Goal: Task Accomplishment & Management: Use online tool/utility

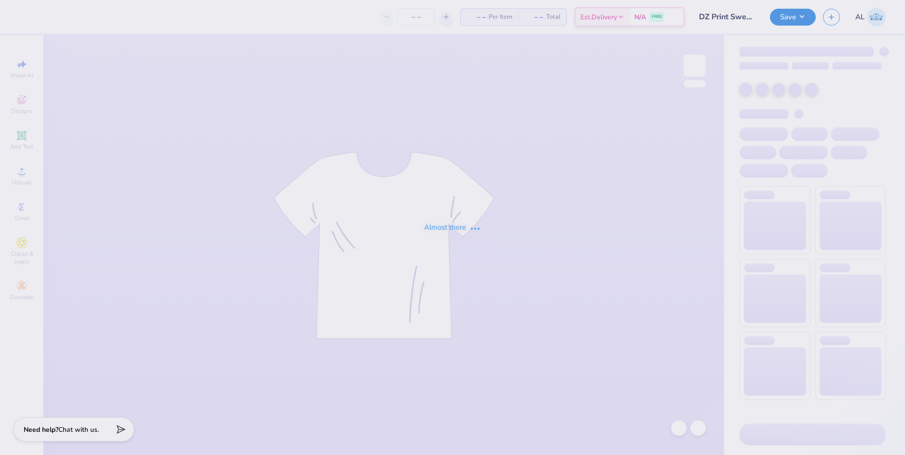
type input "DZ Print Sweat Set 2025"
type input "24"
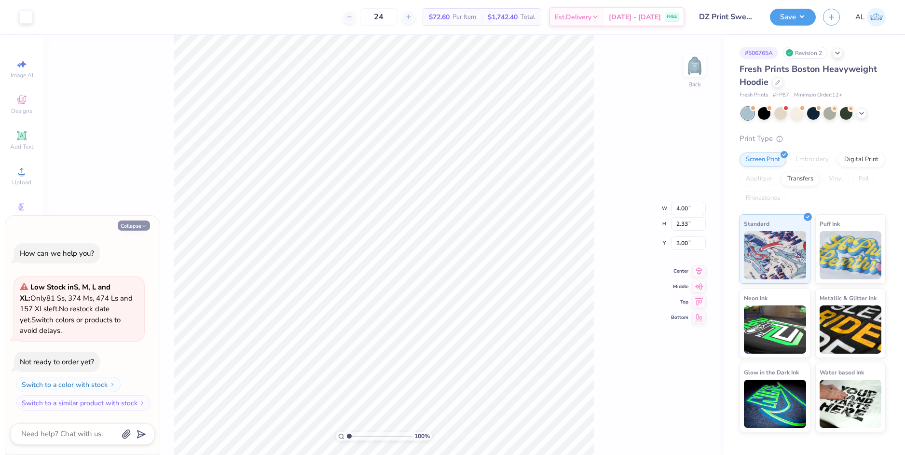
click at [134, 223] on button "Collapse" at bounding box center [134, 225] width 32 height 10
type textarea "x"
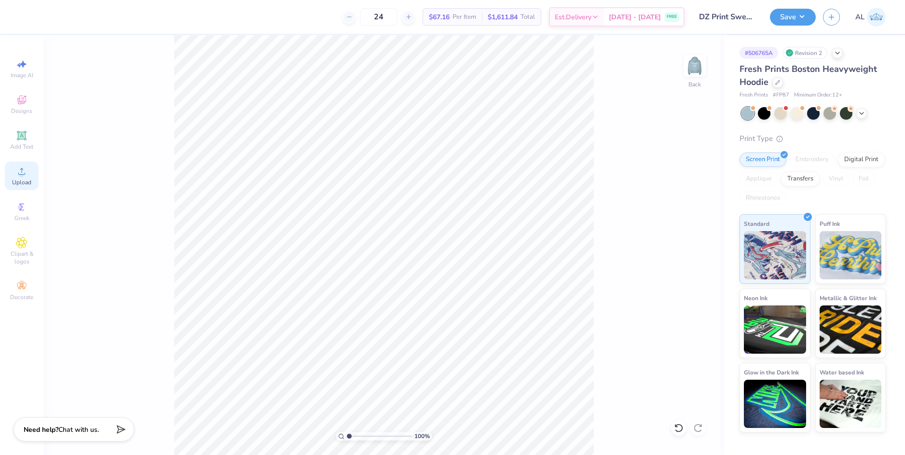
click at [25, 173] on icon at bounding box center [22, 171] width 12 height 12
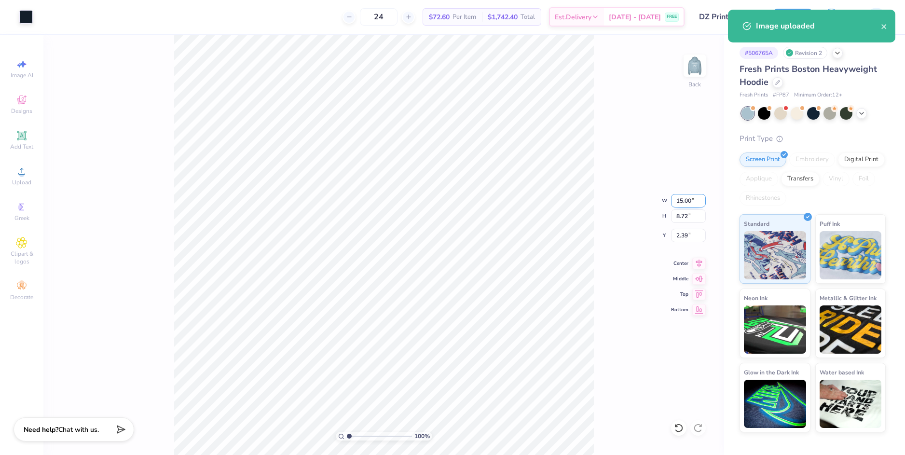
click at [680, 198] on input "15.00" at bounding box center [688, 201] width 35 height 14
click at [686, 232] on input "2.39" at bounding box center [688, 236] width 35 height 14
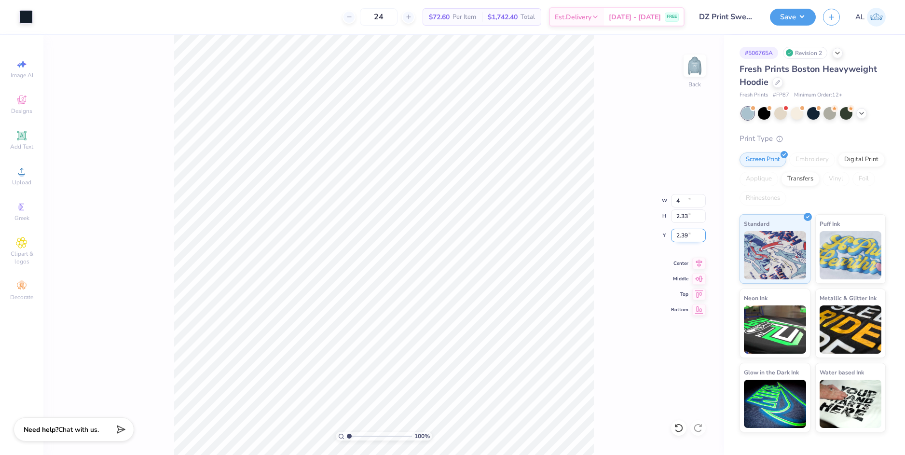
type input "4.00"
type input "2.33"
click at [683, 236] on input "5.59" at bounding box center [688, 236] width 35 height 14
type input "3.00"
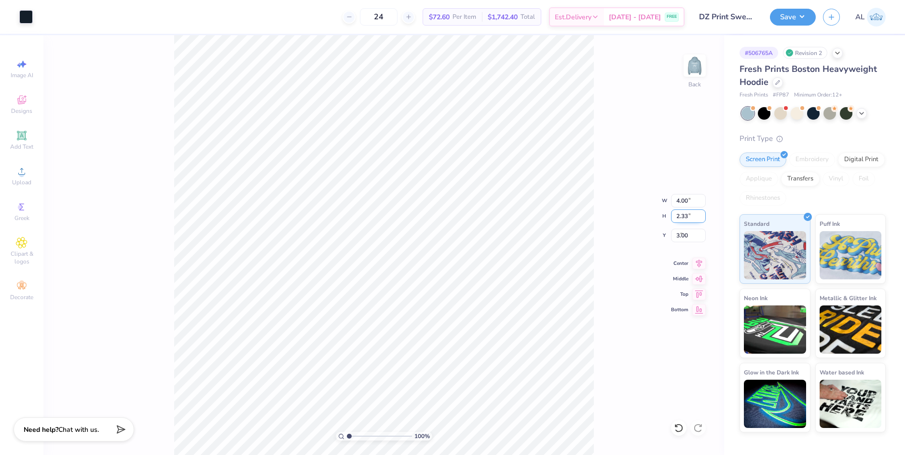
click at [684, 216] on input "2.33" at bounding box center [688, 216] width 35 height 14
click at [699, 71] on img at bounding box center [694, 65] width 39 height 39
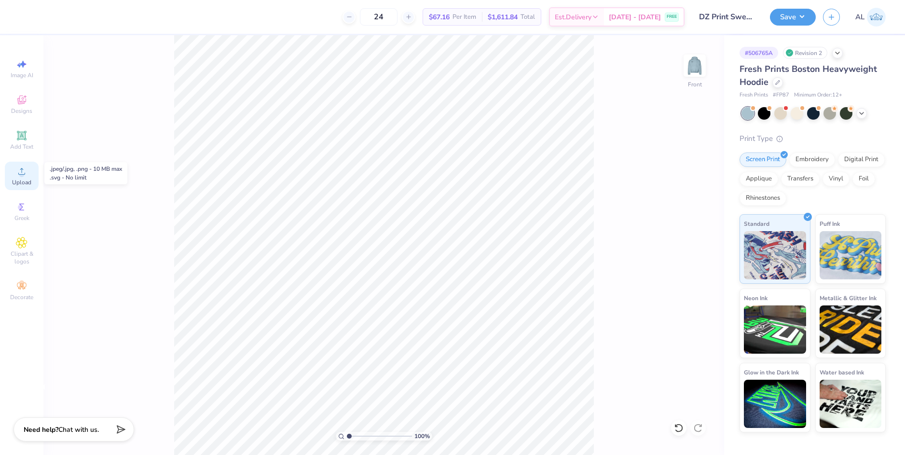
click at [22, 172] on icon at bounding box center [21, 171] width 7 height 7
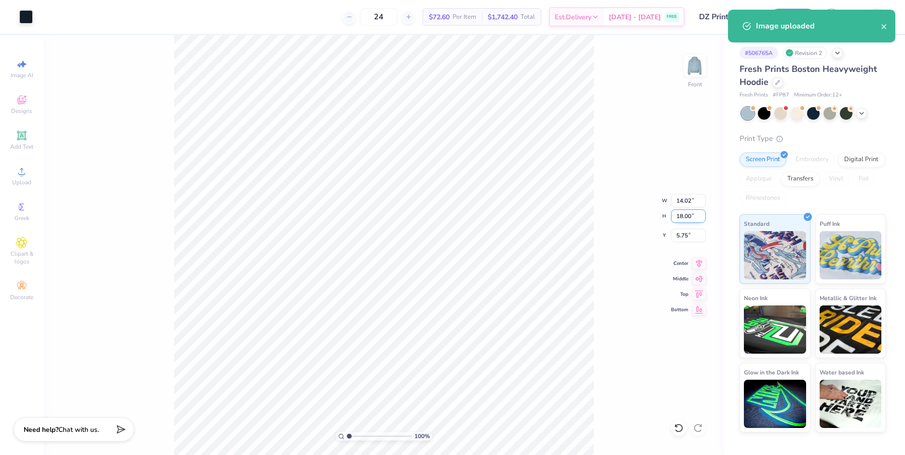
click at [683, 220] on input "18.00" at bounding box center [688, 216] width 35 height 14
type input "15"
click at [685, 198] on input "14.02" at bounding box center [688, 201] width 35 height 14
type input "11.68"
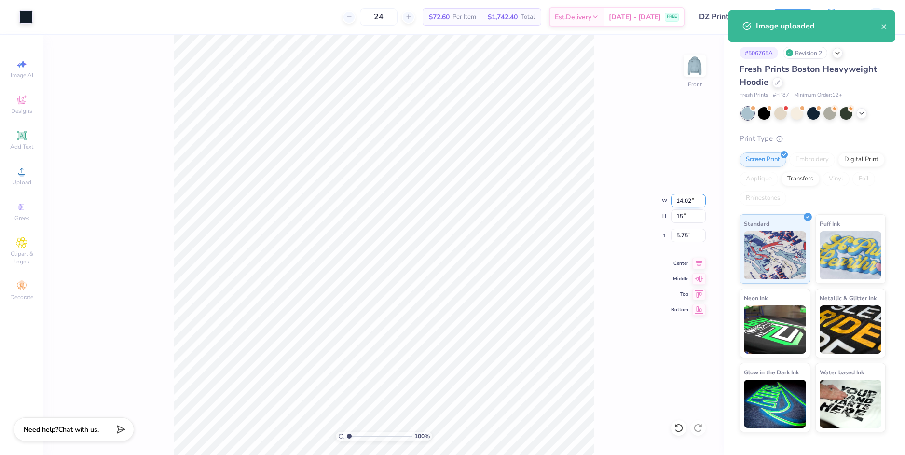
type input "15.00"
click at [688, 236] on input "7.25" at bounding box center [688, 236] width 35 height 14
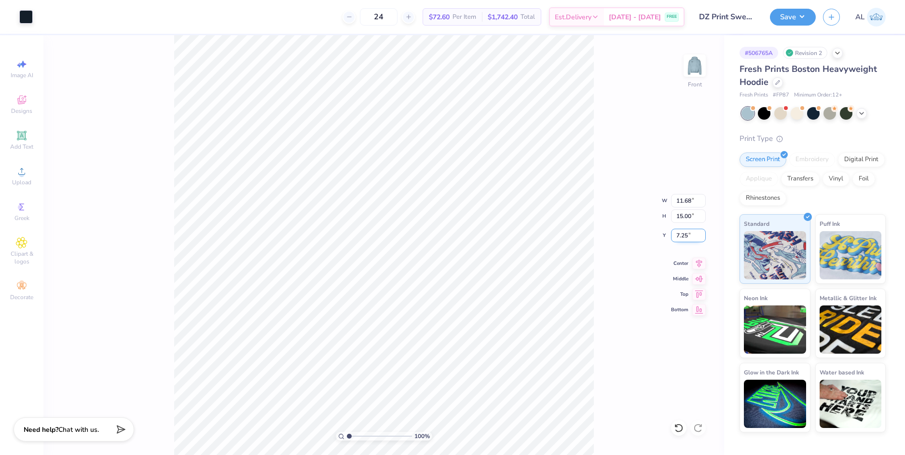
click at [687, 236] on input "7.25" at bounding box center [688, 236] width 35 height 14
click at [682, 236] on input "7.25" at bounding box center [688, 236] width 35 height 14
type input "6.00"
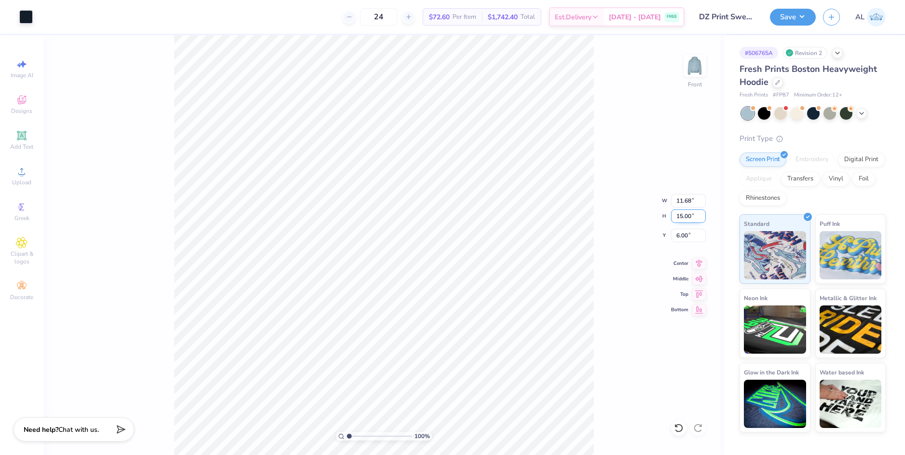
click at [682, 212] on input "15.00" at bounding box center [688, 216] width 35 height 14
click at [605, 227] on div "100 % Front W 11.68 11.68 " H 15.00 15.00 " Y 6.00 6.00 " Center Middle Top Bot…" at bounding box center [383, 245] width 681 height 420
click at [702, 264] on icon at bounding box center [699, 262] width 14 height 12
click at [692, 67] on img at bounding box center [694, 65] width 39 height 39
click at [700, 66] on img at bounding box center [694, 65] width 39 height 39
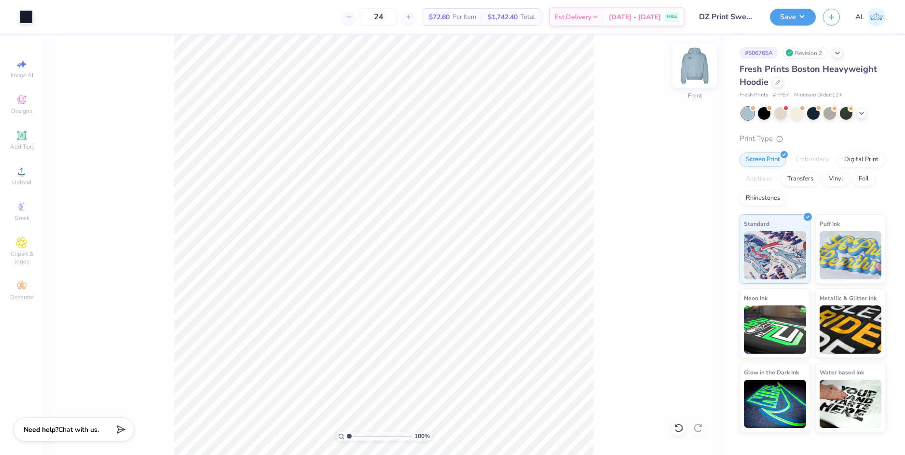
click at [702, 67] on img at bounding box center [694, 65] width 39 height 39
click at [797, 21] on button "Save" at bounding box center [793, 15] width 46 height 17
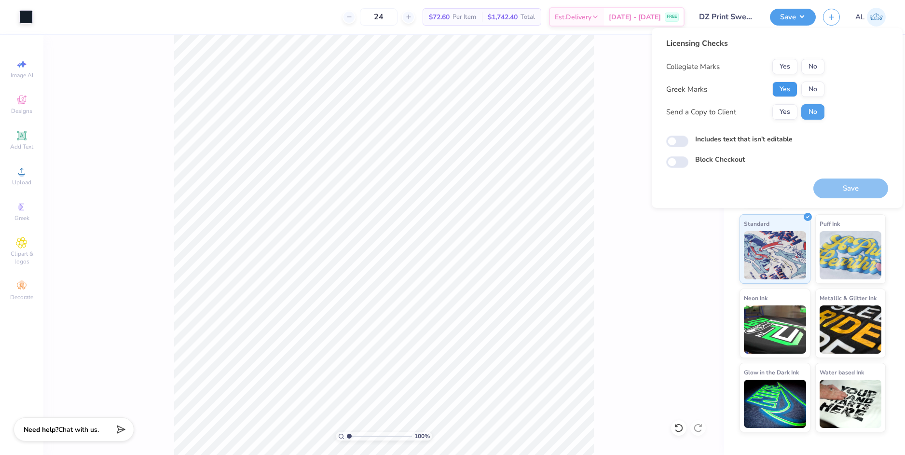
click at [785, 85] on button "Yes" at bounding box center [784, 89] width 25 height 15
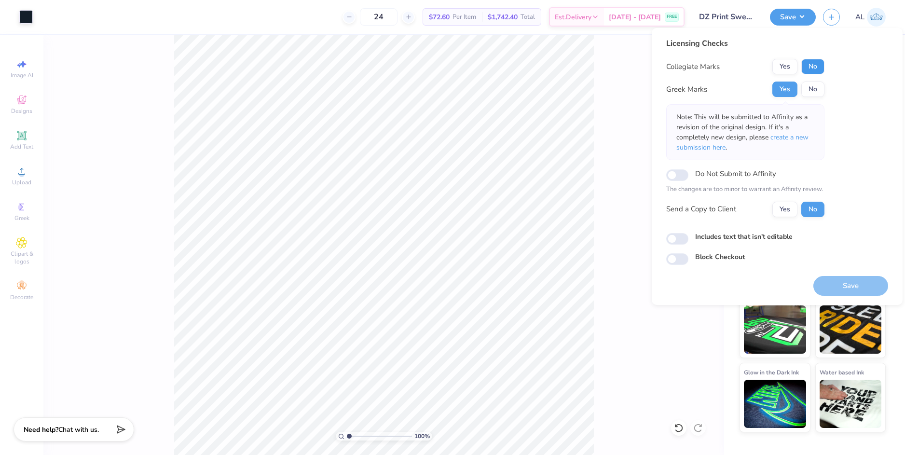
click at [812, 65] on button "No" at bounding box center [812, 66] width 23 height 15
click at [789, 211] on button "Yes" at bounding box center [784, 209] width 25 height 15
click at [839, 287] on button "Save" at bounding box center [850, 286] width 75 height 20
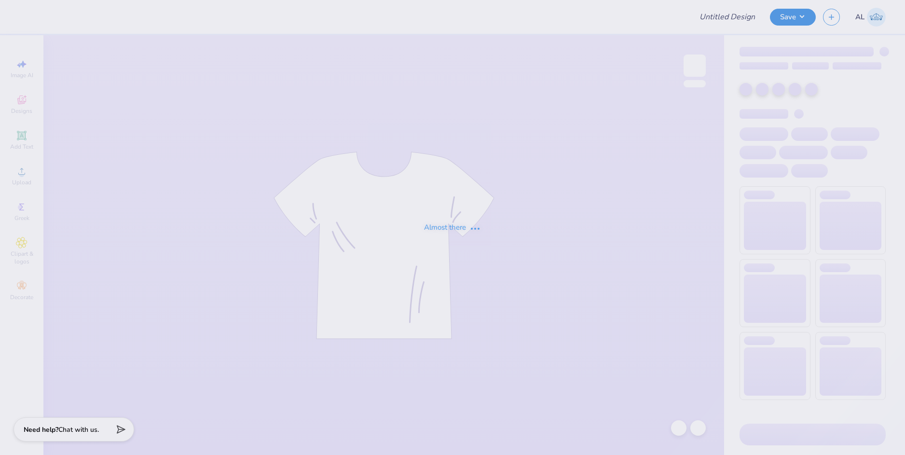
type input "[PERSON_NAME] : [US_STATE][GEOGRAPHIC_DATA]: [GEOGRAPHIC_DATA]"
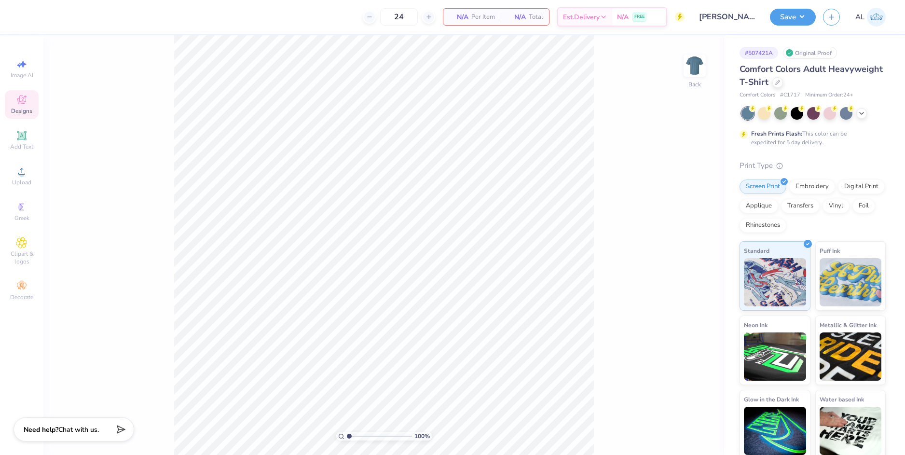
click at [28, 96] on div "Designs" at bounding box center [22, 104] width 34 height 28
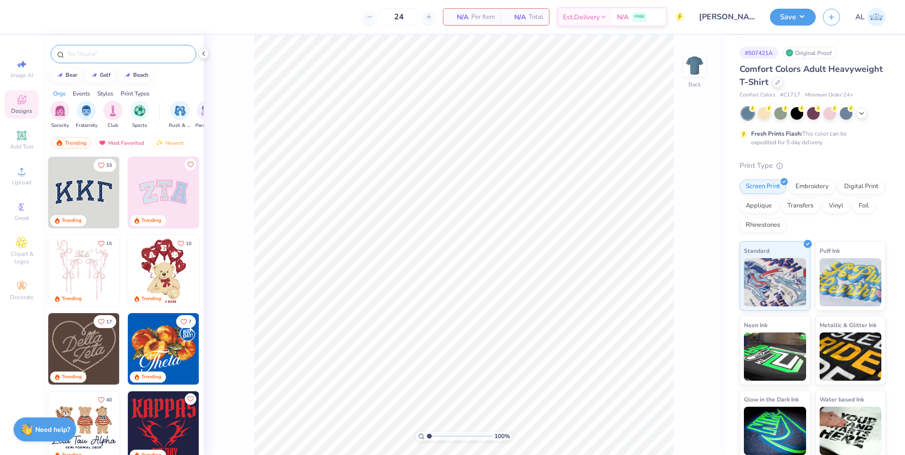
click at [117, 49] on div at bounding box center [124, 54] width 146 height 18
click at [115, 53] on input "text" at bounding box center [129, 54] width 124 height 10
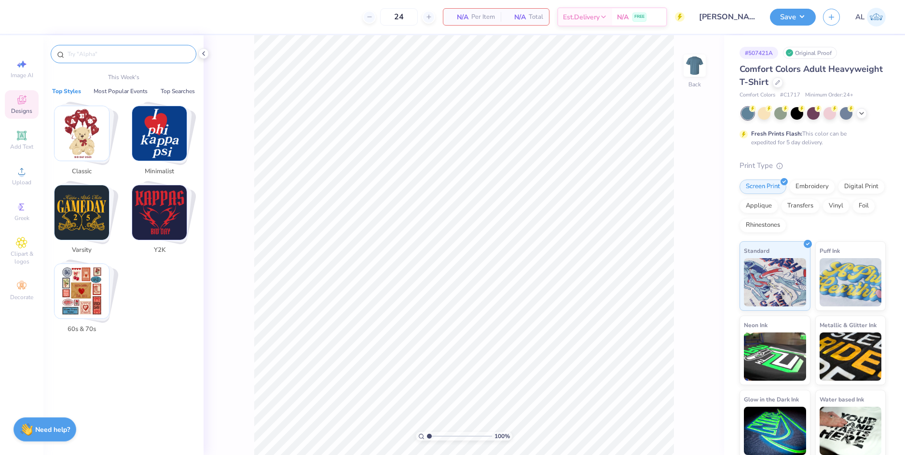
paste input "Zeta Beta Tau Summer"
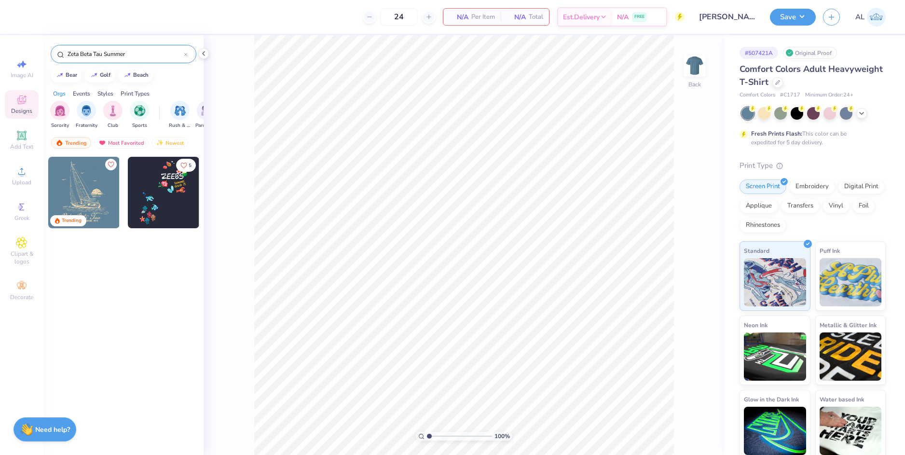
type input "Zeta Beta Tau Summer"
click at [99, 186] on img at bounding box center [83, 192] width 71 height 71
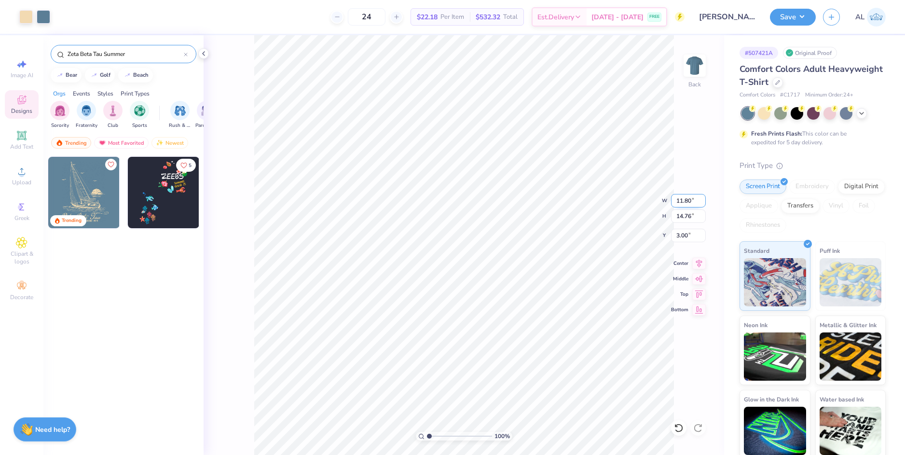
click at [688, 199] on input "11.80" at bounding box center [688, 201] width 35 height 14
click at [683, 216] on input "14.76" at bounding box center [688, 216] width 35 height 14
type input "10.00"
type input "12.50"
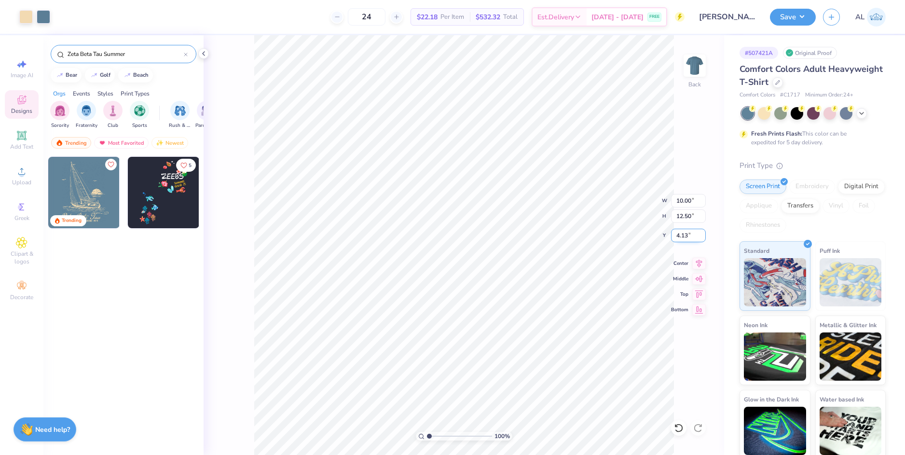
click at [683, 236] on input "4.13" at bounding box center [688, 236] width 35 height 14
click at [685, 216] on input "12.50" at bounding box center [688, 216] width 35 height 14
type input "3.00"
click at [511, 368] on li "Ungroup" at bounding box center [519, 367] width 76 height 19
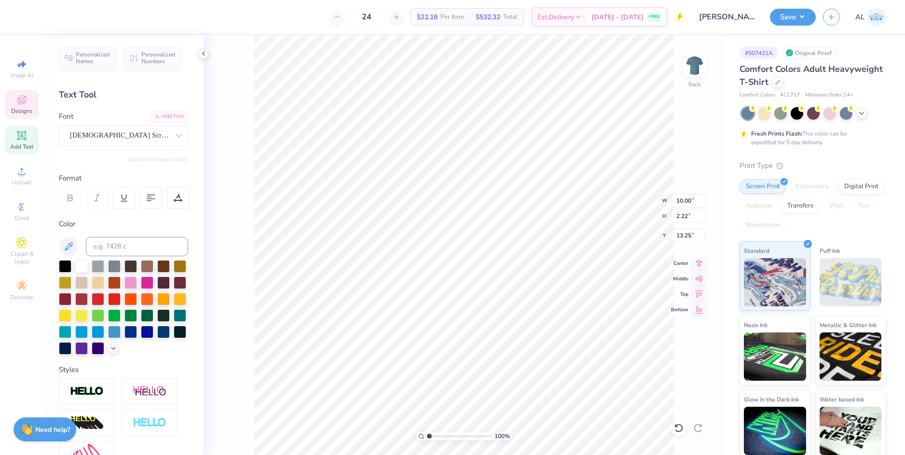
scroll to position [8, 5]
type textarea "Society of Women Engineers"
click at [699, 265] on icon at bounding box center [699, 263] width 6 height 8
type input "11.32"
type input "1.81"
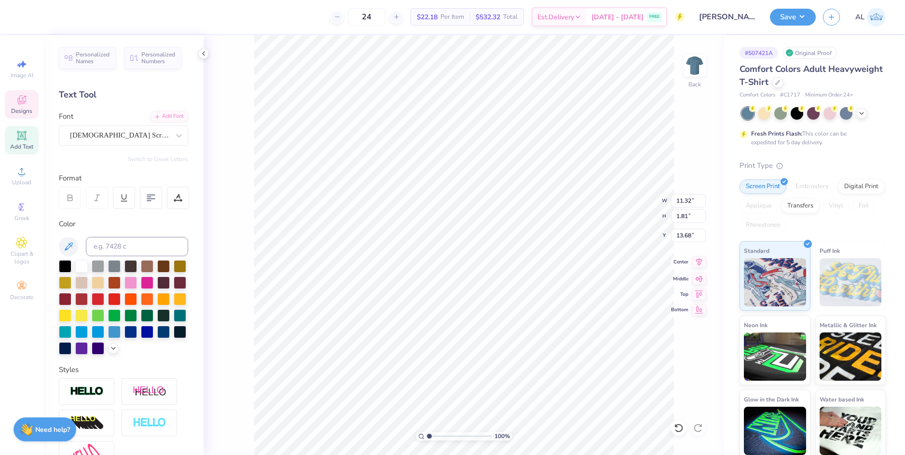
type input "13.68"
click at [700, 263] on icon at bounding box center [699, 262] width 14 height 12
type input "2.15"
click at [437, 436] on input "range" at bounding box center [459, 436] width 65 height 9
type input "5.41"
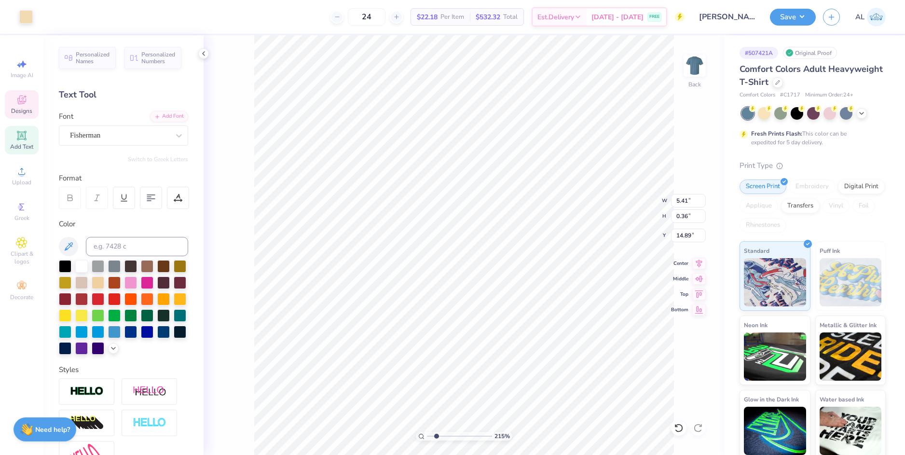
type input "0.36"
type input "14.89"
type input "15.32"
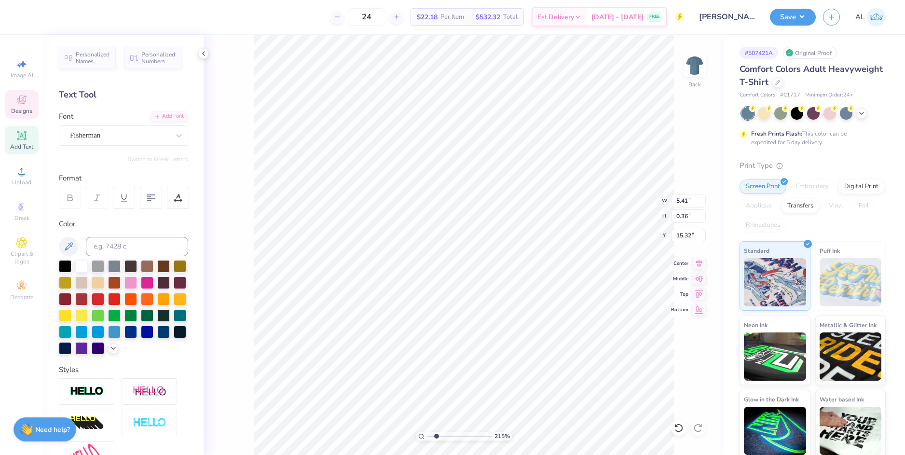
type textarea "at ohio state university"
type input "11.32"
type input "1.81"
click at [699, 268] on icon at bounding box center [699, 264] width 14 height 12
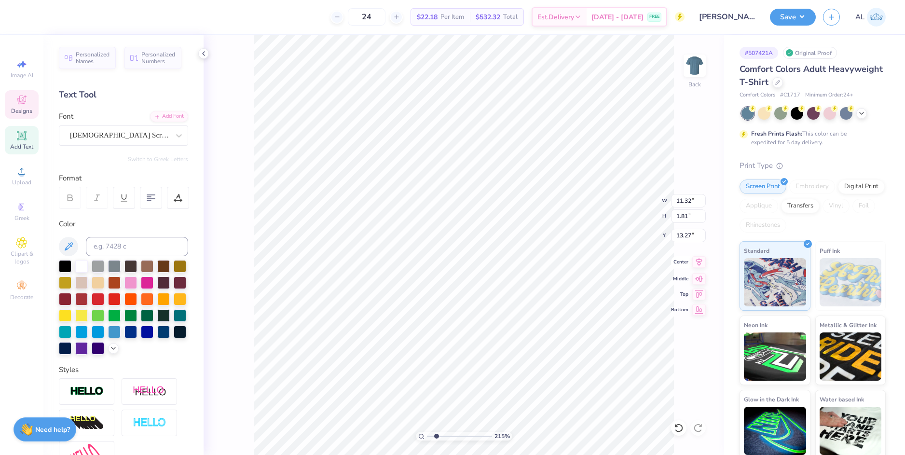
type input "13.43"
click at [699, 262] on icon at bounding box center [699, 262] width 6 height 8
type input "6.12"
type input "0.36"
type input "15.32"
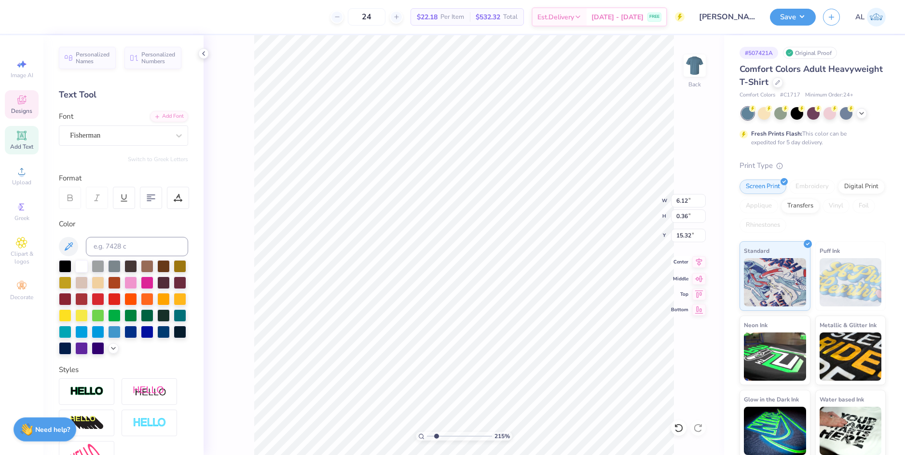
click at [701, 261] on icon at bounding box center [699, 262] width 6 height 8
drag, startPoint x: 700, startPoint y: 261, endPoint x: 435, endPoint y: 436, distance: 317.7
type input "1.86"
click at [435, 436] on input "range" at bounding box center [459, 436] width 65 height 9
click at [700, 264] on icon at bounding box center [699, 264] width 14 height 12
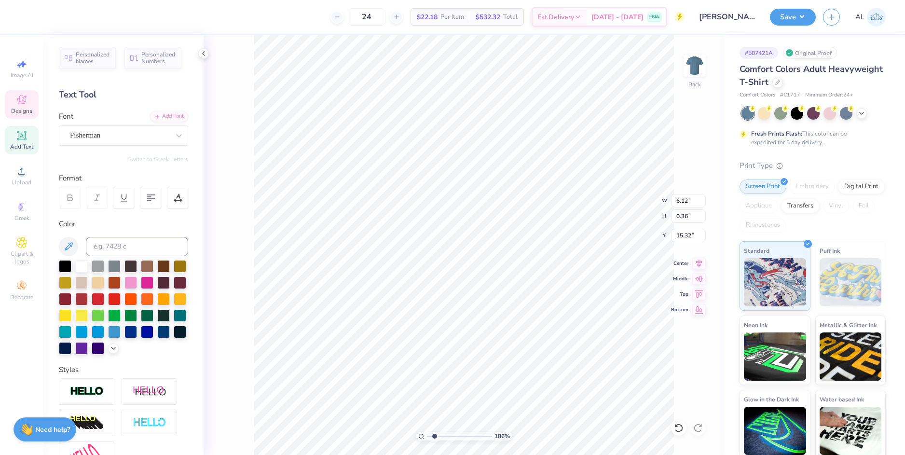
type input "5.61"
type input "0.33"
type input "8.84"
type input "12.50"
type input "3.00"
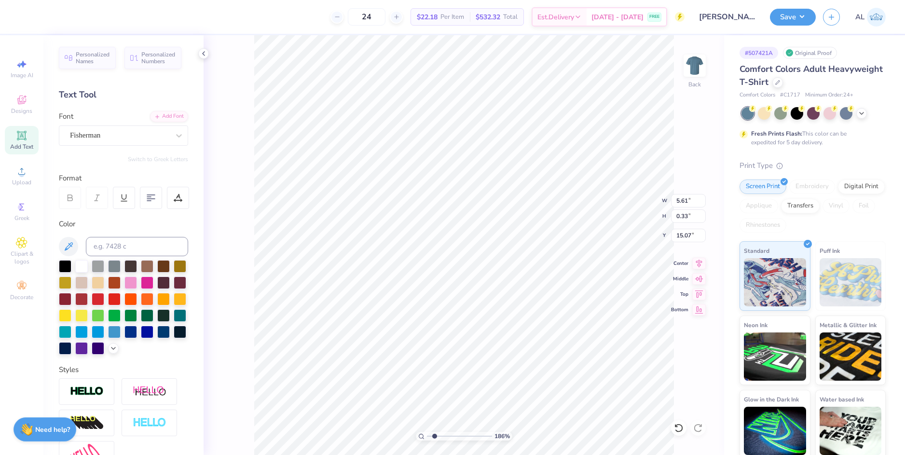
type input "15.07"
type input "11.32"
type input "1.97"
type input "13.43"
click at [702, 262] on icon at bounding box center [699, 262] width 14 height 12
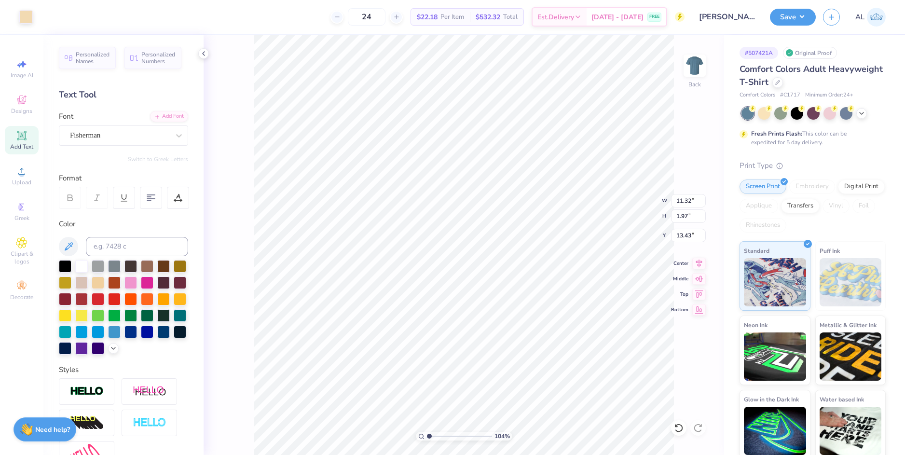
type input "1.11"
click at [430, 435] on input "range" at bounding box center [459, 436] width 65 height 9
type input "10.35"
type input "1.80"
type input "13.60"
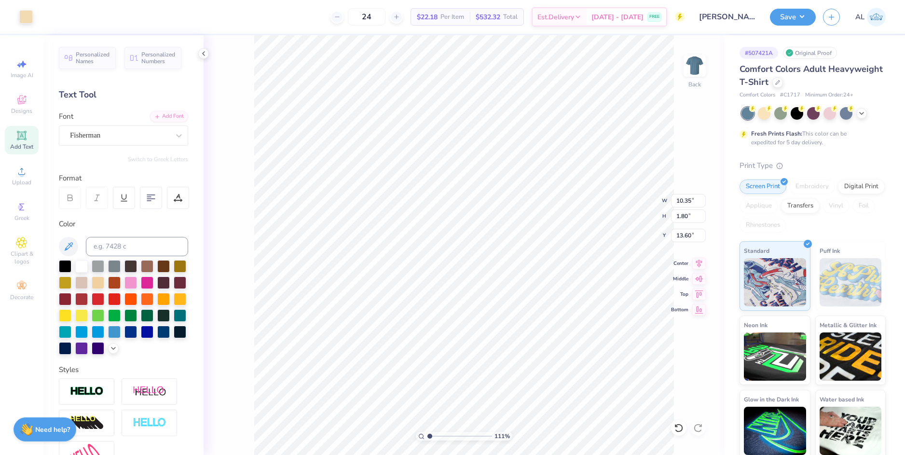
click at [698, 263] on icon at bounding box center [699, 264] width 14 height 12
type input "10.57"
type input "1.69"
type input "13.56"
click at [700, 263] on icon at bounding box center [699, 264] width 14 height 12
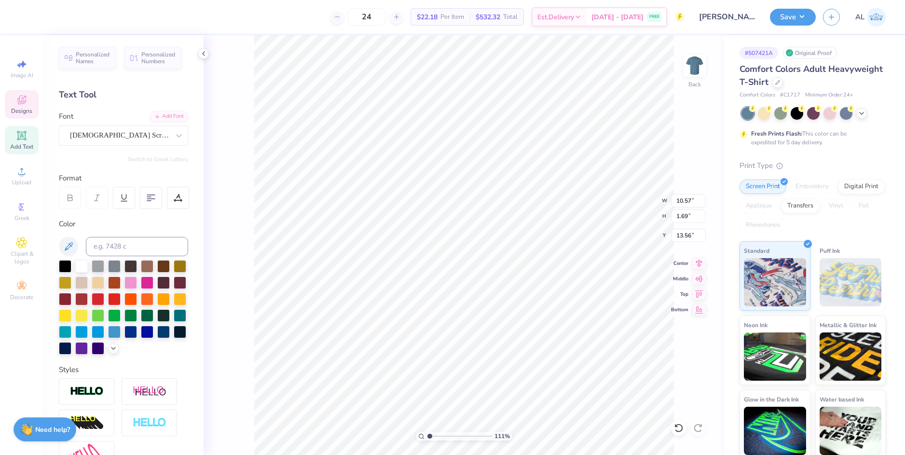
click at [700, 263] on icon at bounding box center [699, 264] width 14 height 12
click at [515, 344] on li "Group" at bounding box center [520, 349] width 76 height 19
click at [702, 260] on icon at bounding box center [699, 262] width 14 height 12
click at [680, 202] on input "10.57" at bounding box center [688, 201] width 35 height 14
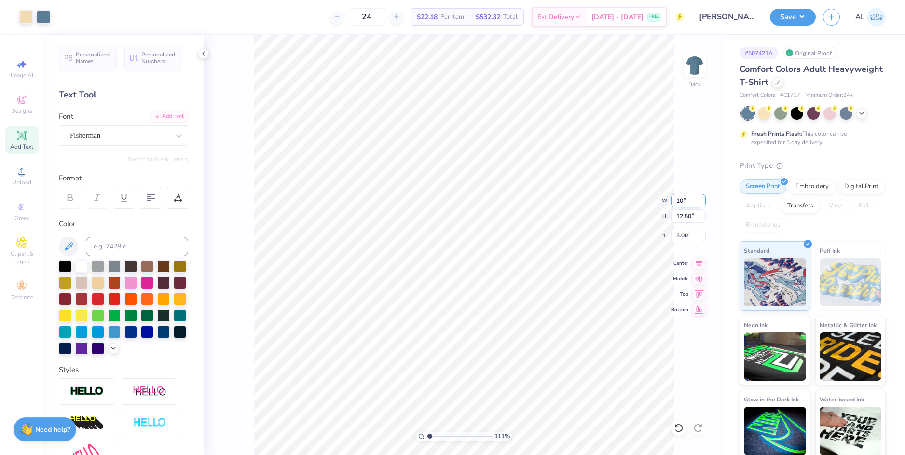
type input "10.00"
type input "11.83"
type input "3.34"
click at [684, 236] on input "3.34" at bounding box center [688, 236] width 35 height 14
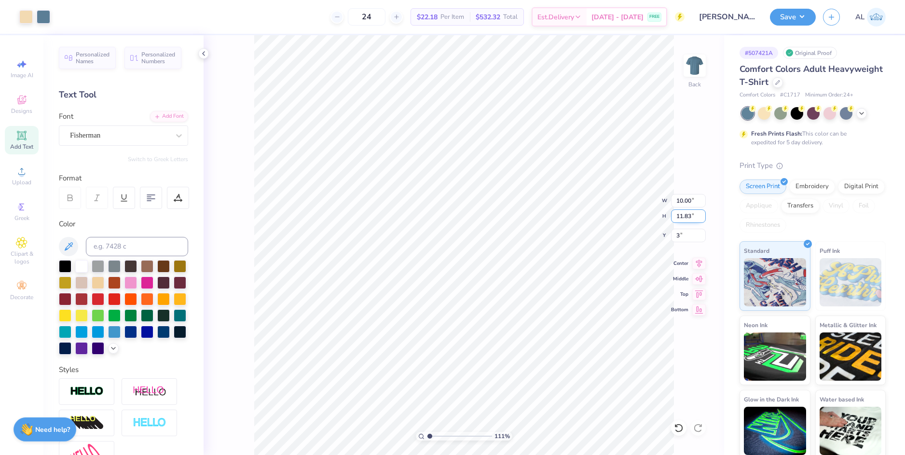
click at [683, 217] on input "11.83" at bounding box center [688, 216] width 35 height 14
type input "3.00"
click at [794, 14] on button "Save" at bounding box center [793, 15] width 46 height 17
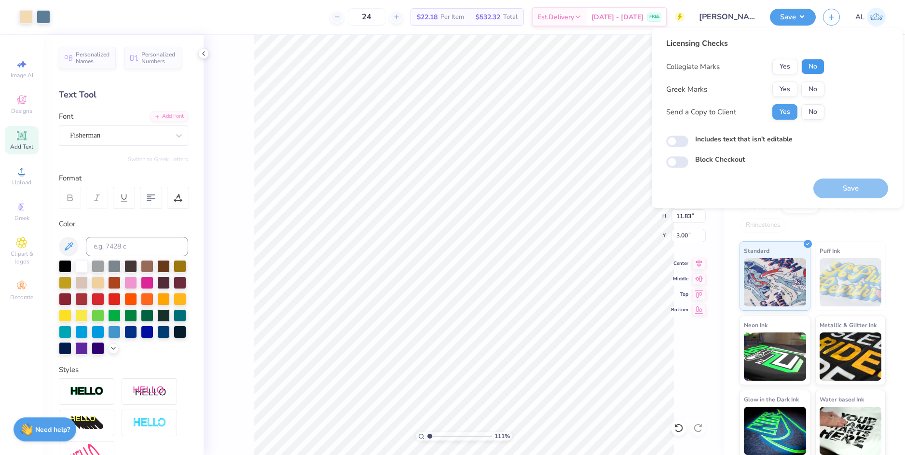
click at [819, 67] on button "No" at bounding box center [812, 66] width 23 height 15
click at [812, 91] on button "No" at bounding box center [812, 89] width 23 height 15
click at [848, 186] on button "Save" at bounding box center [850, 189] width 75 height 20
